Goal: Information Seeking & Learning: Learn about a topic

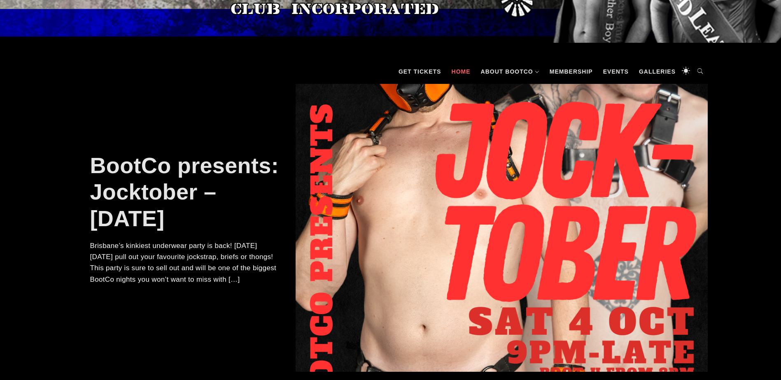
scroll to position [82, 0]
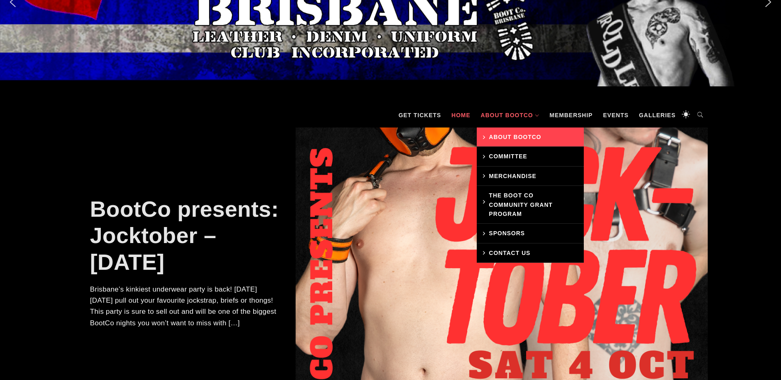
click at [500, 133] on link "About BootCo" at bounding box center [530, 137] width 107 height 19
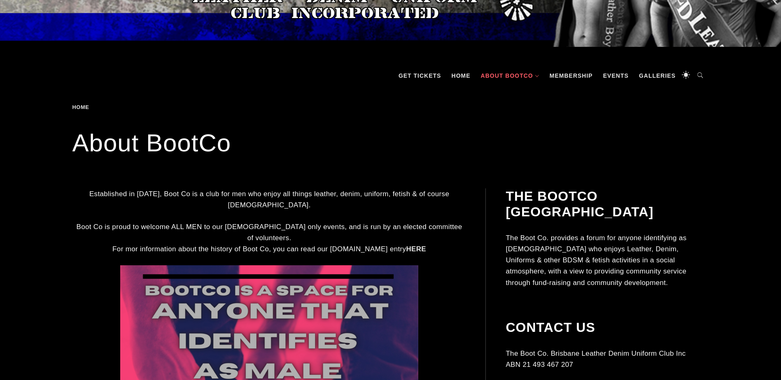
scroll to position [123, 0]
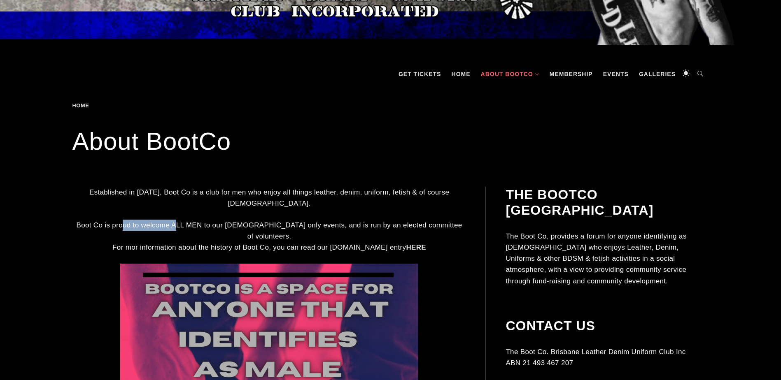
drag, startPoint x: 135, startPoint y: 220, endPoint x: 186, endPoint y: 215, distance: 51.7
click at [186, 220] on p "Boot Co is proud to welcome ALL MEN to our male only events, and is run by an e…" at bounding box center [269, 237] width 391 height 34
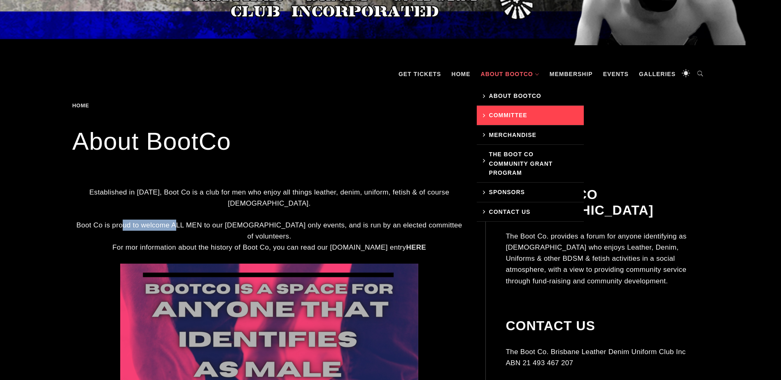
click at [524, 117] on link "Committee" at bounding box center [530, 115] width 107 height 19
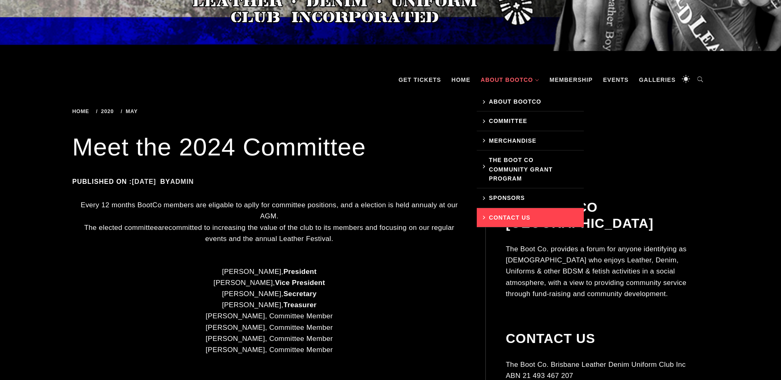
scroll to position [123, 0]
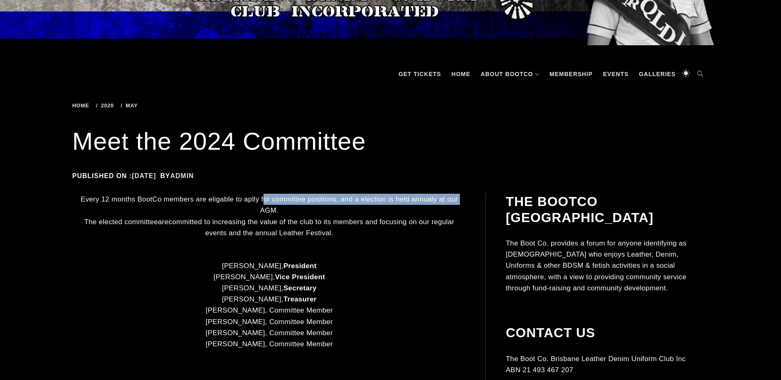
drag, startPoint x: 273, startPoint y: 195, endPoint x: 248, endPoint y: 209, distance: 29.1
click at [248, 209] on p "Every 12 months BootCo members are eligable to aplly for committee positions, a…" at bounding box center [269, 222] width 391 height 56
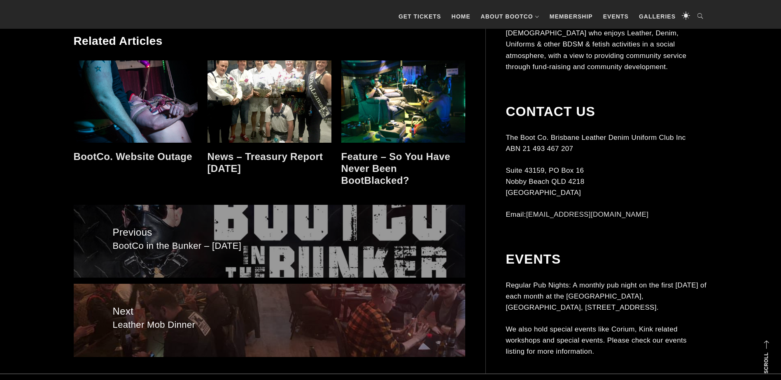
scroll to position [453, 0]
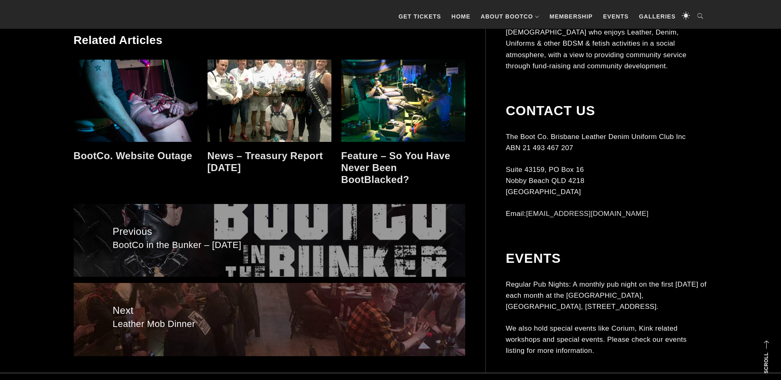
click at [379, 147] on div "Feature – So You Have Never Been BootBlacked?" at bounding box center [403, 123] width 124 height 126
click at [380, 158] on link "Feature – So You Have Never Been BootBlacked?" at bounding box center [395, 167] width 109 height 35
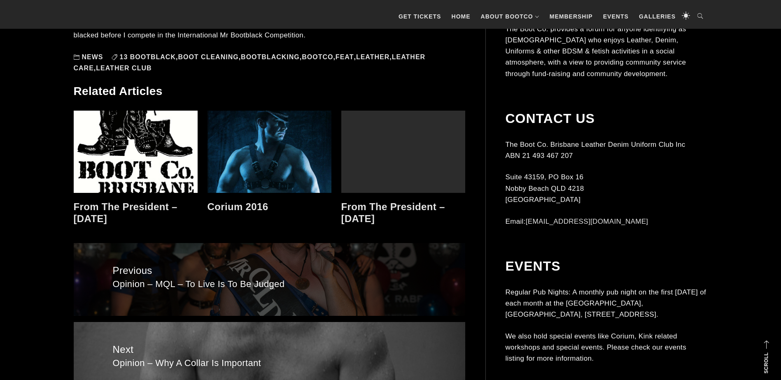
scroll to position [1057, 0]
